Goal: Task Accomplishment & Management: Manage account settings

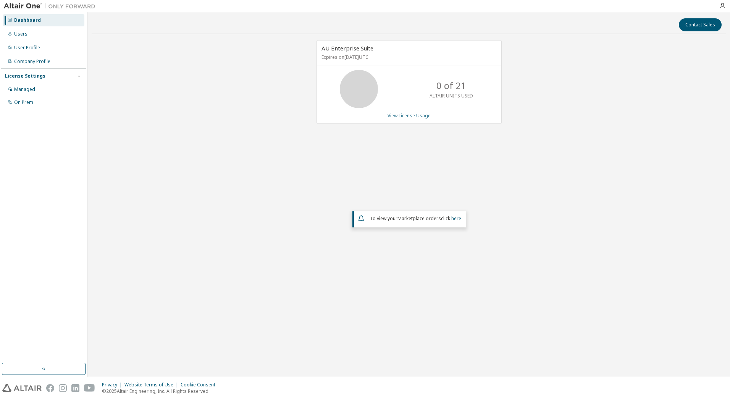
click at [423, 115] on link "View License Usage" at bounding box center [408, 115] width 43 height 6
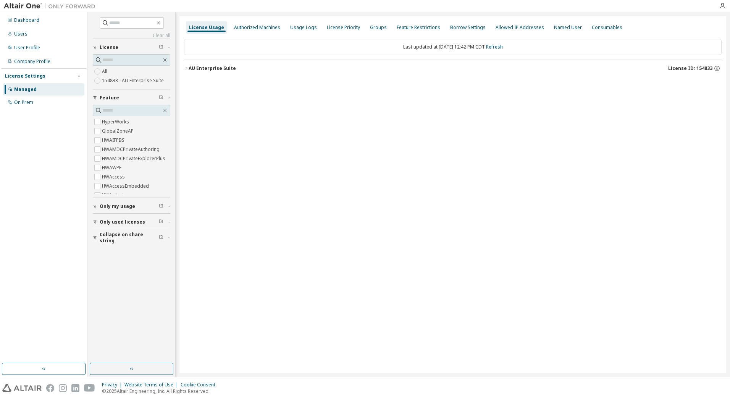
click at [23, 92] on div "Managed" at bounding box center [25, 89] width 23 height 6
click at [268, 29] on div "Authorized Machines" at bounding box center [257, 27] width 46 height 6
click at [25, 100] on div "On Prem" at bounding box center [23, 102] width 19 height 6
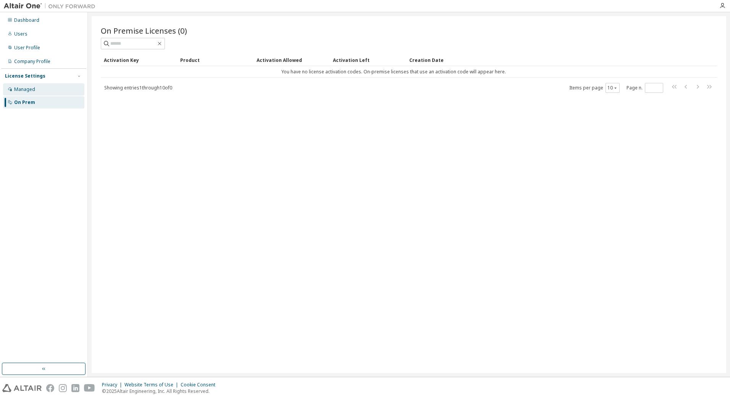
click at [25, 86] on div "Managed" at bounding box center [24, 89] width 21 height 6
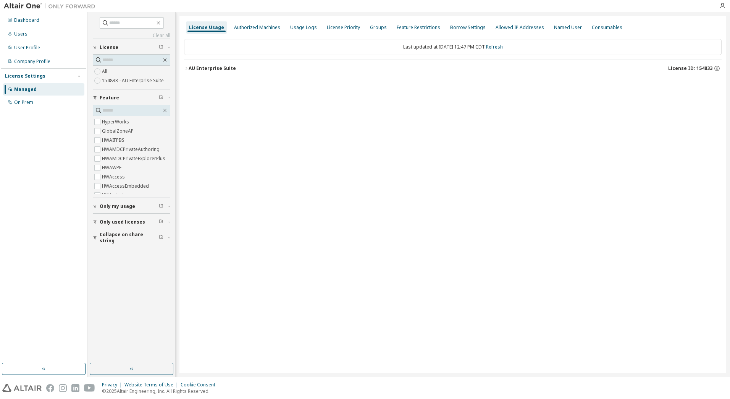
click at [187, 68] on icon "button" at bounding box center [186, 68] width 5 height 5
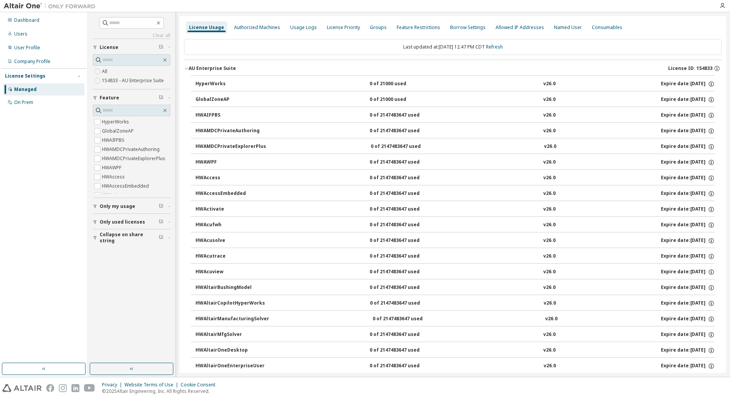
click at [24, 89] on div "Managed" at bounding box center [25, 89] width 23 height 6
click at [26, 19] on div "Dashboard" at bounding box center [26, 20] width 25 height 6
